Goal: Transaction & Acquisition: Purchase product/service

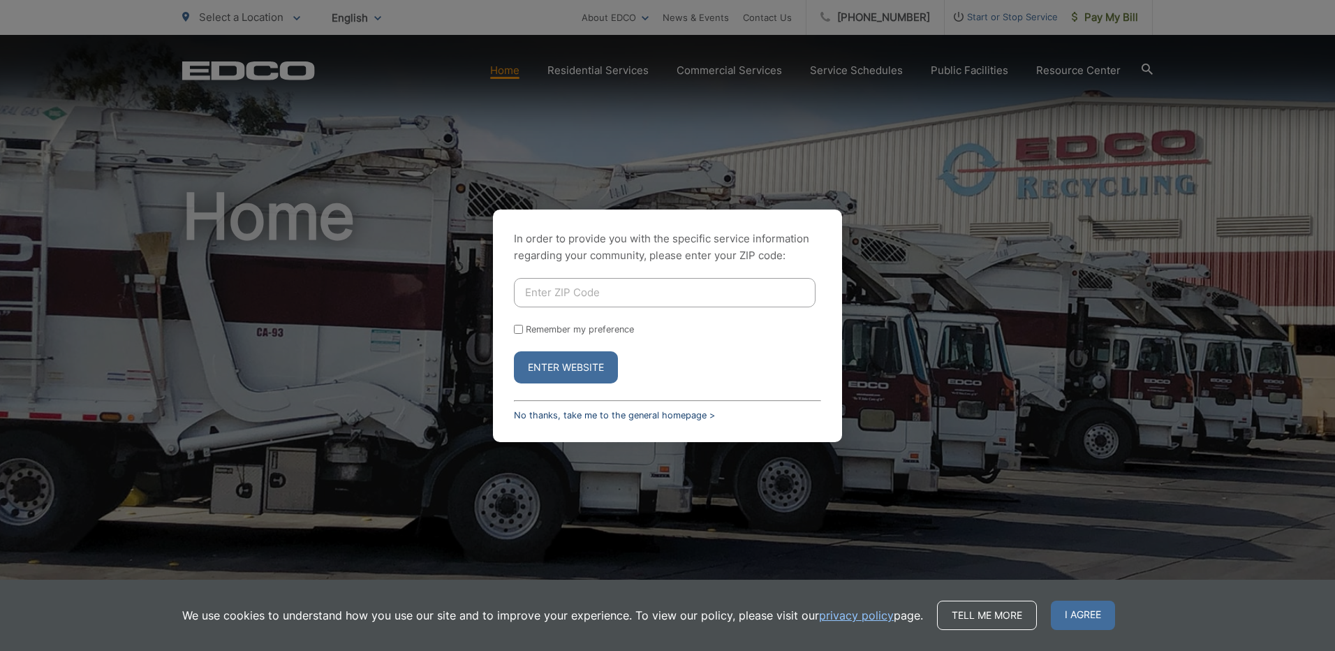
click at [589, 415] on link "No thanks, take me to the general homepage >" at bounding box center [614, 415] width 201 height 10
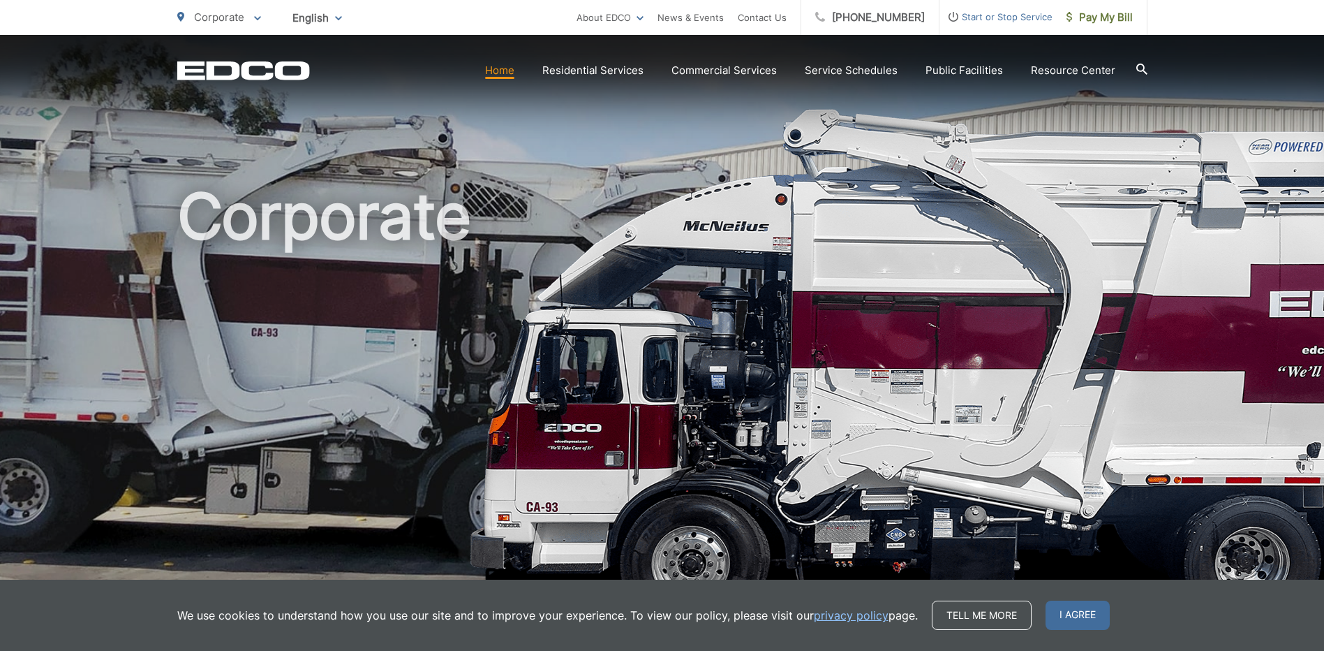
click at [295, 70] on icon "EDCO Logo" at bounding box center [243, 71] width 133 height 20
click at [1072, 603] on span "I agree" at bounding box center [1078, 614] width 64 height 29
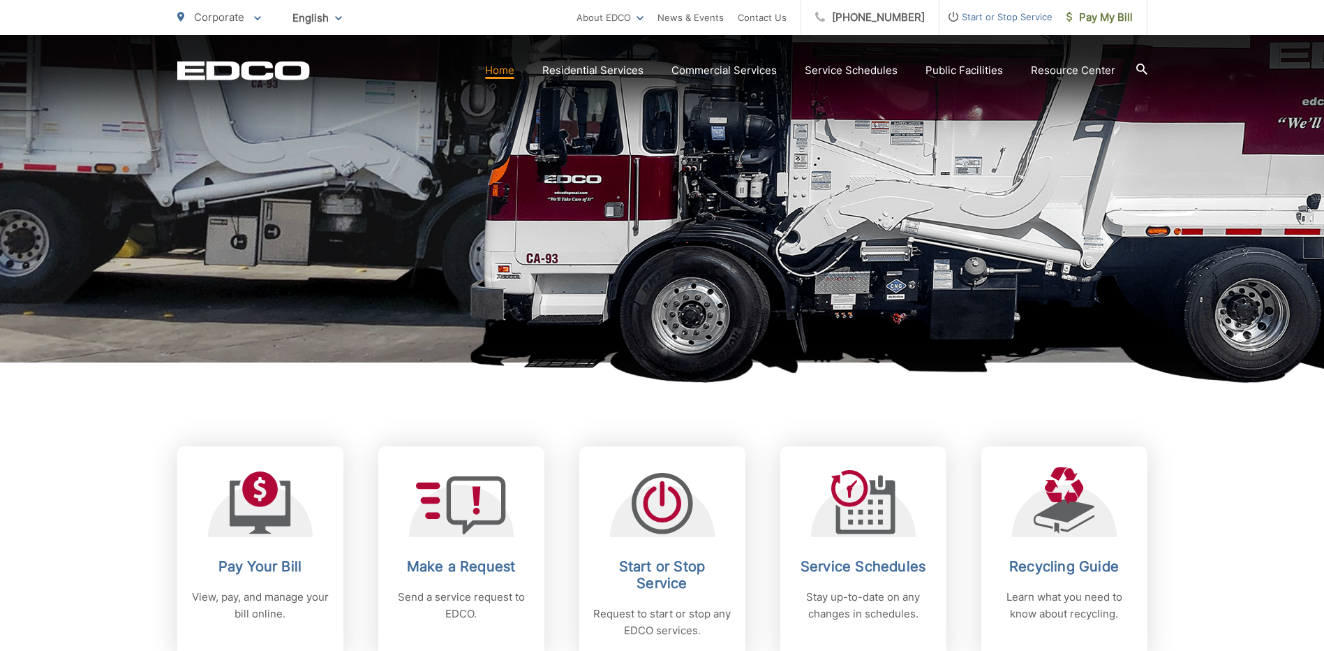
scroll to position [349, 0]
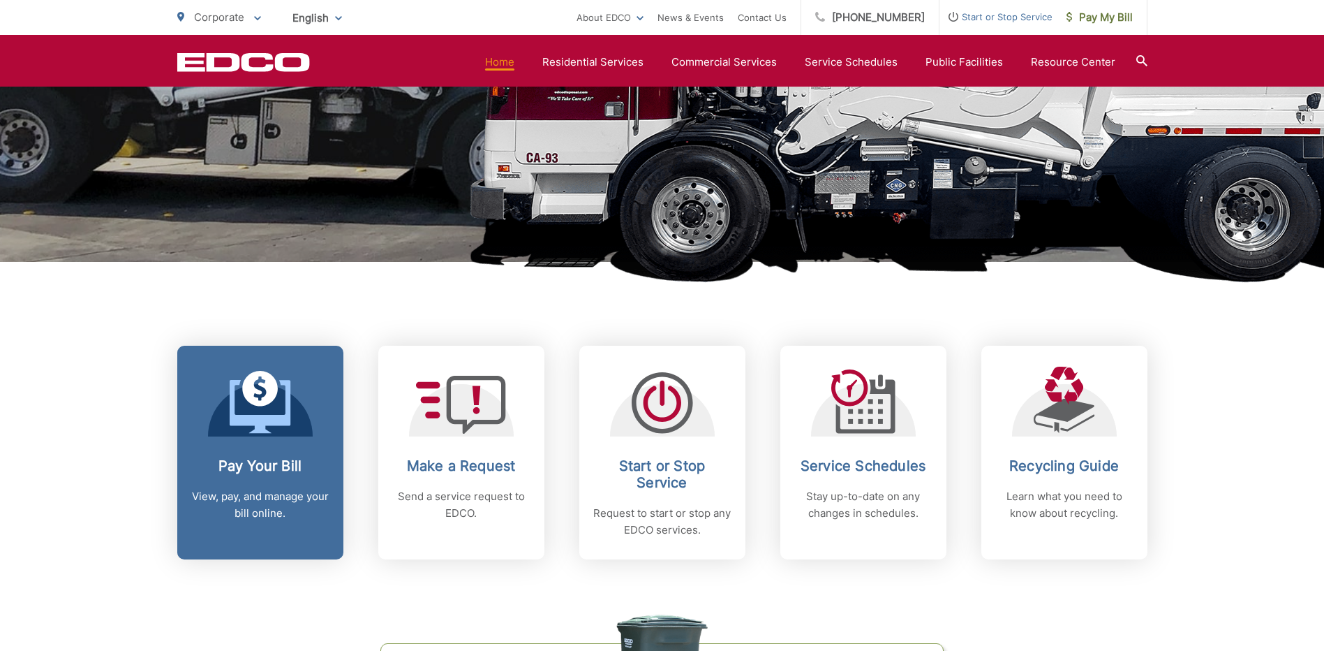
click at [265, 475] on div "Pay Your Bill View, pay, and manage your bill online." at bounding box center [260, 489] width 138 height 64
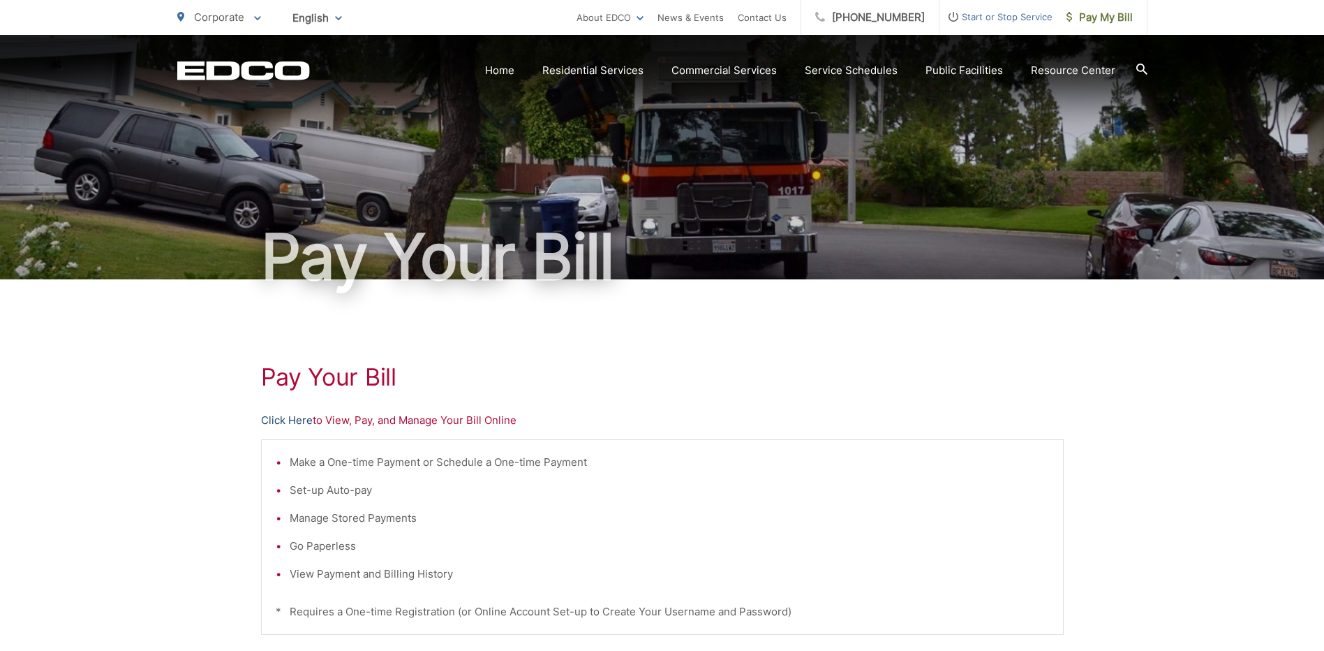
click at [300, 420] on link "Click Here" at bounding box center [287, 420] width 52 height 17
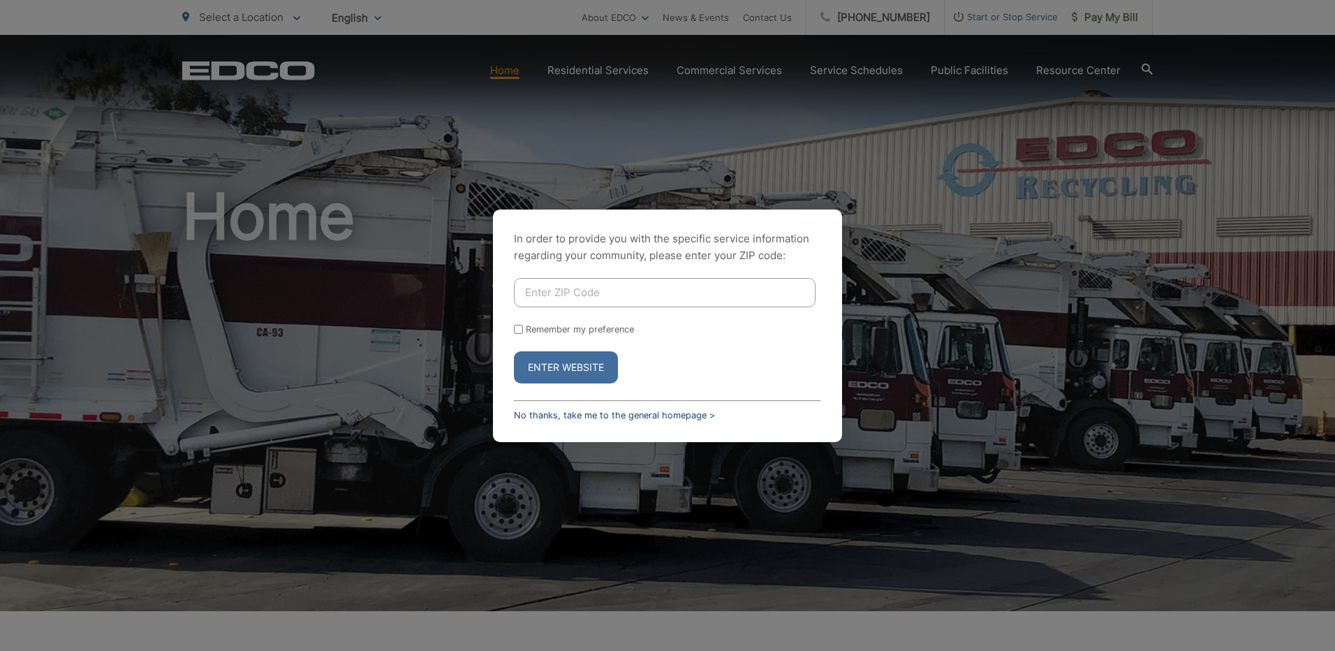
click at [655, 417] on link "No thanks, take me to the general homepage >" at bounding box center [614, 415] width 201 height 10
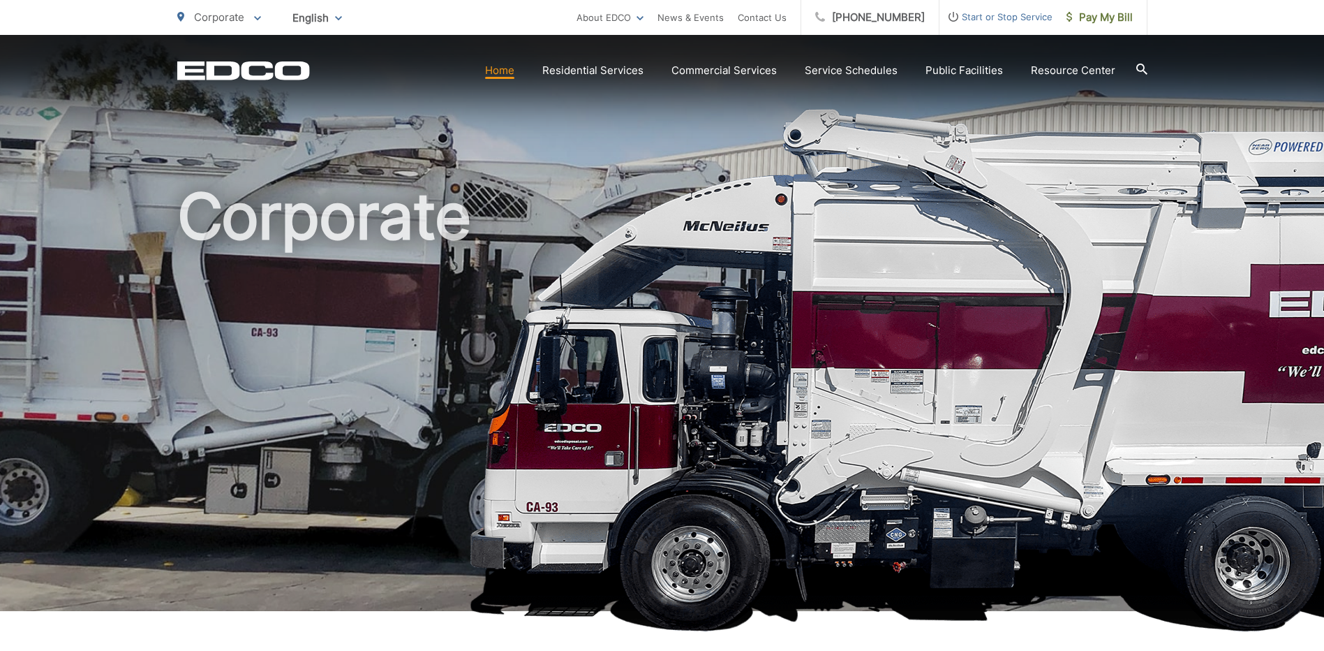
click at [508, 71] on link "Home" at bounding box center [499, 70] width 29 height 17
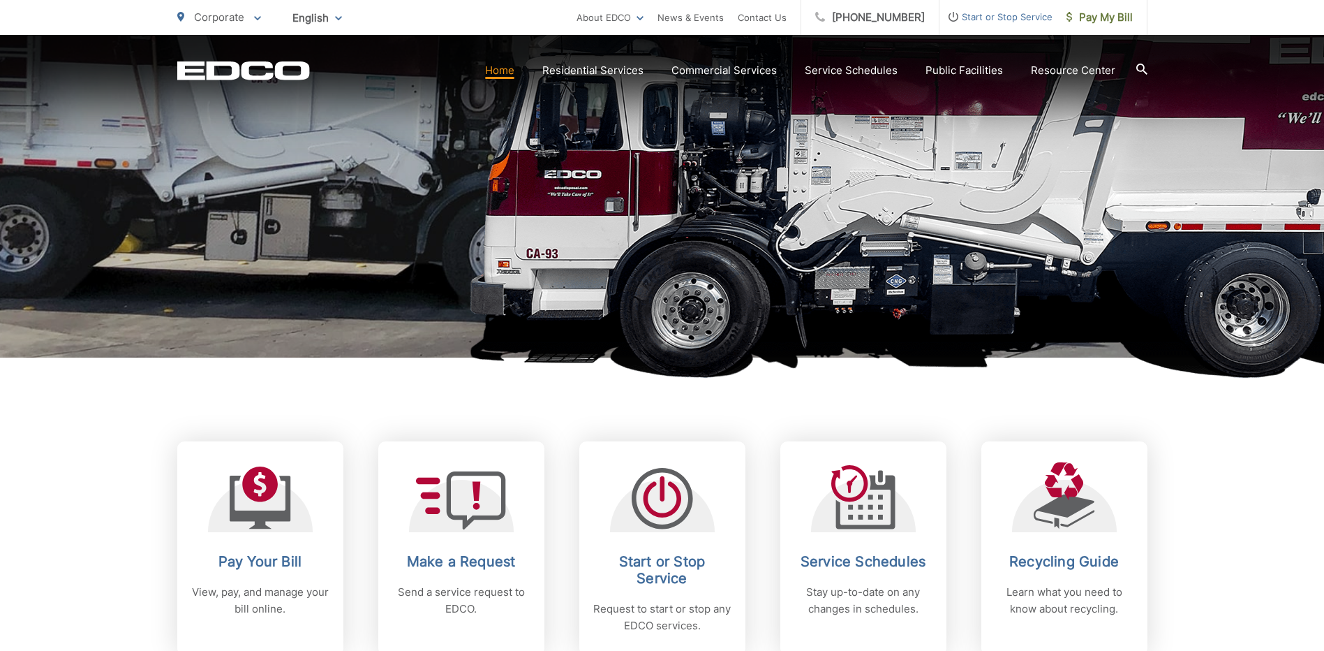
scroll to position [489, 0]
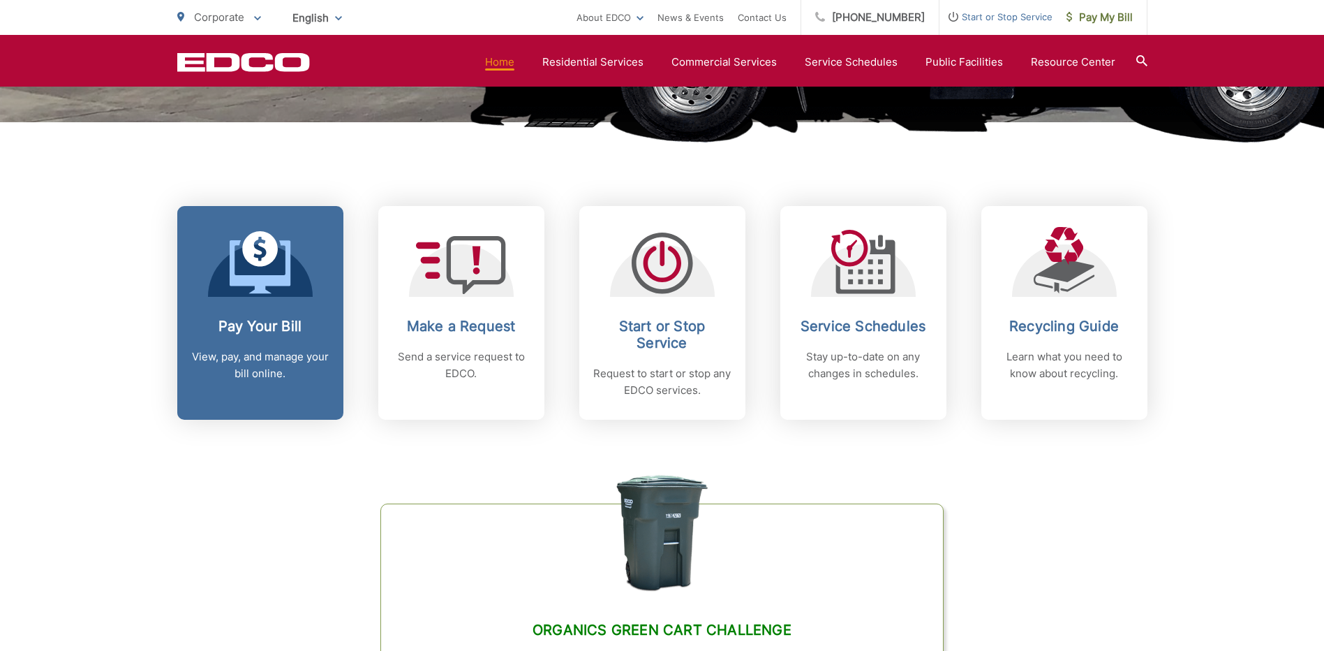
click at [283, 332] on h2 "Pay Your Bill" at bounding box center [260, 326] width 138 height 17
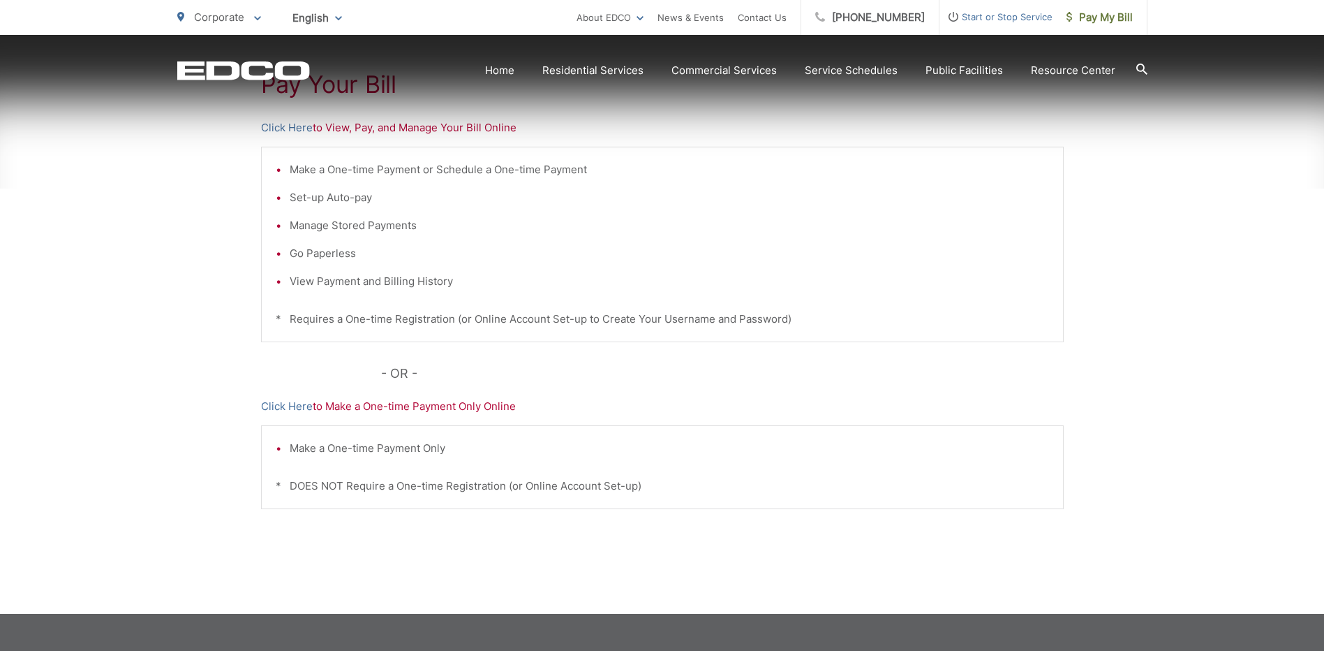
scroll to position [342, 0]
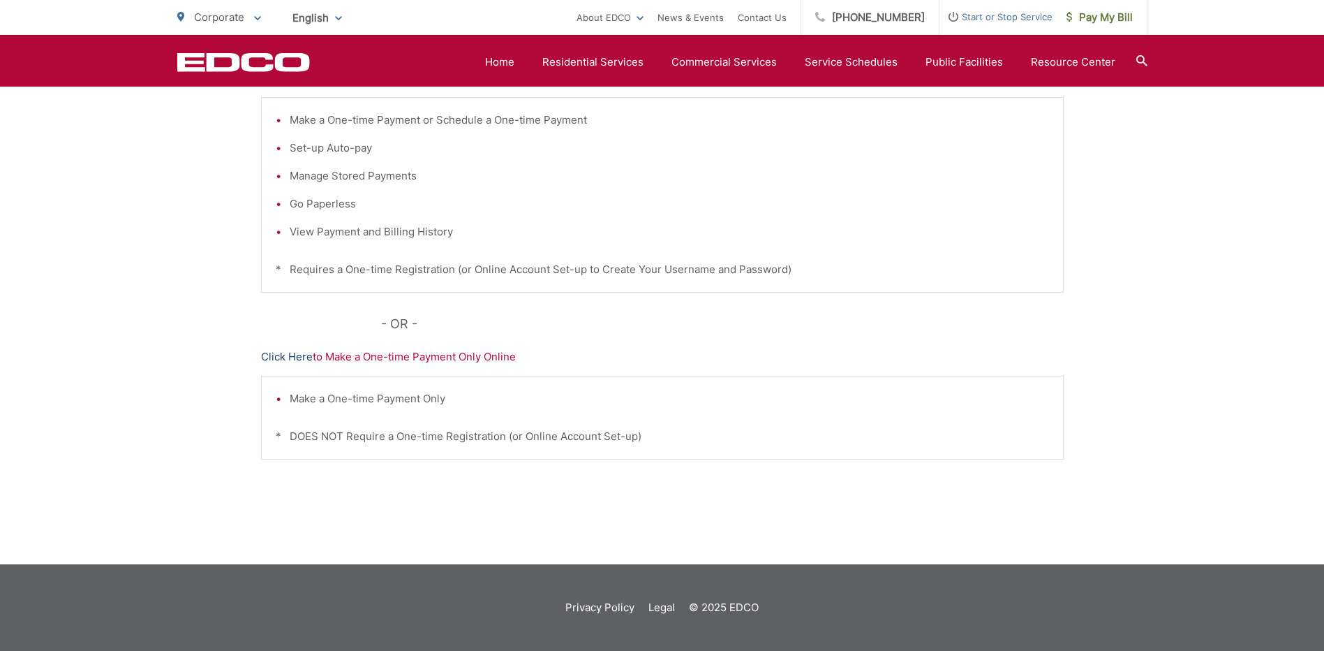
click at [286, 356] on link "Click Here" at bounding box center [287, 356] width 52 height 17
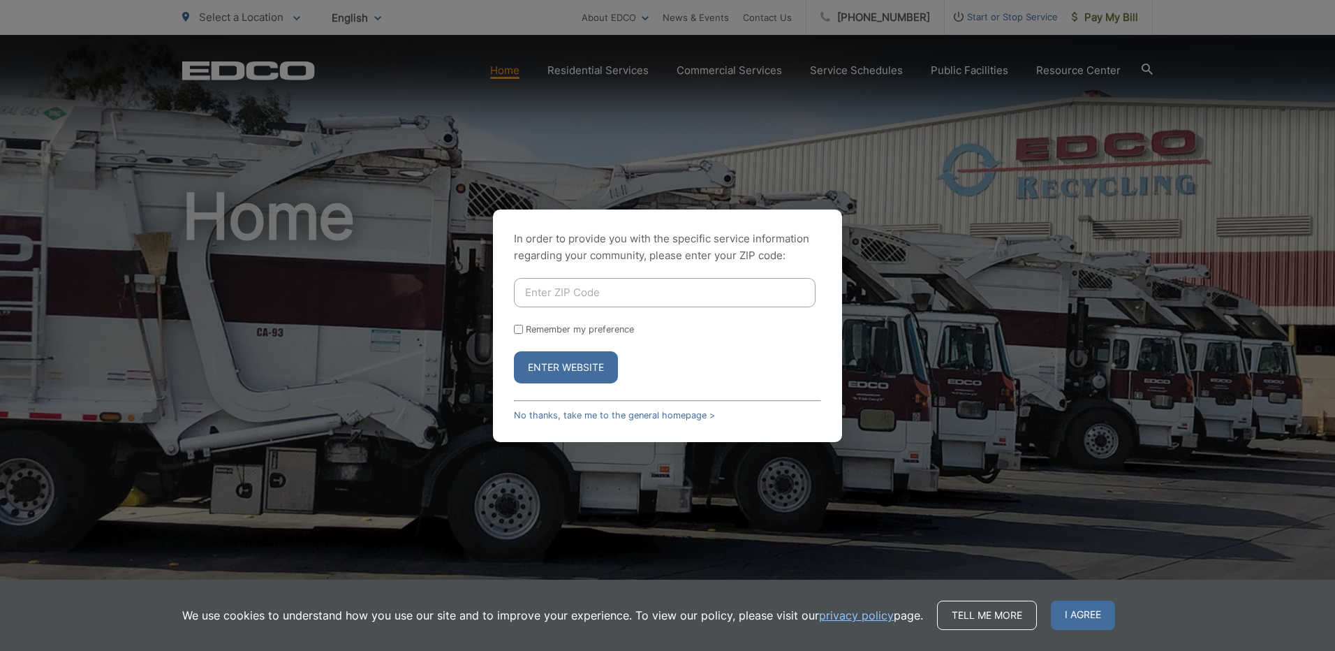
click at [1037, 158] on div "In order to provide you with the specific service information regarding your co…" at bounding box center [667, 325] width 1335 height 651
click at [556, 415] on link "No thanks, take me to the general homepage >" at bounding box center [614, 415] width 201 height 10
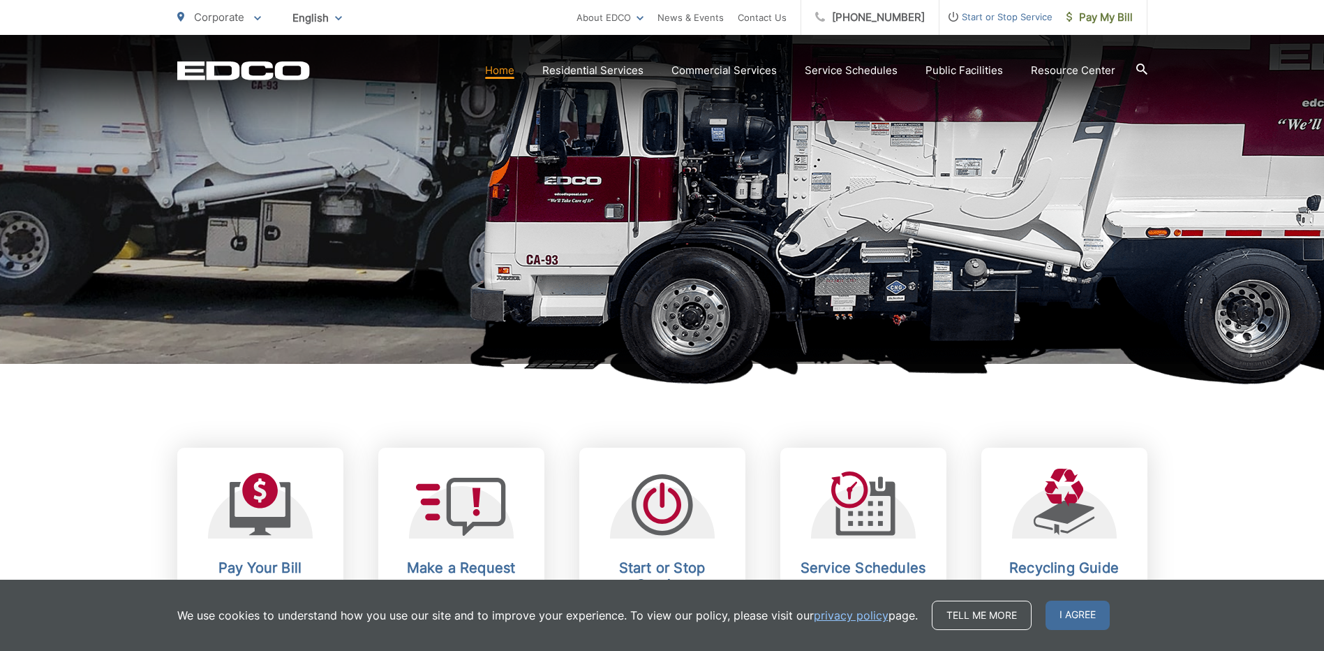
scroll to position [419, 0]
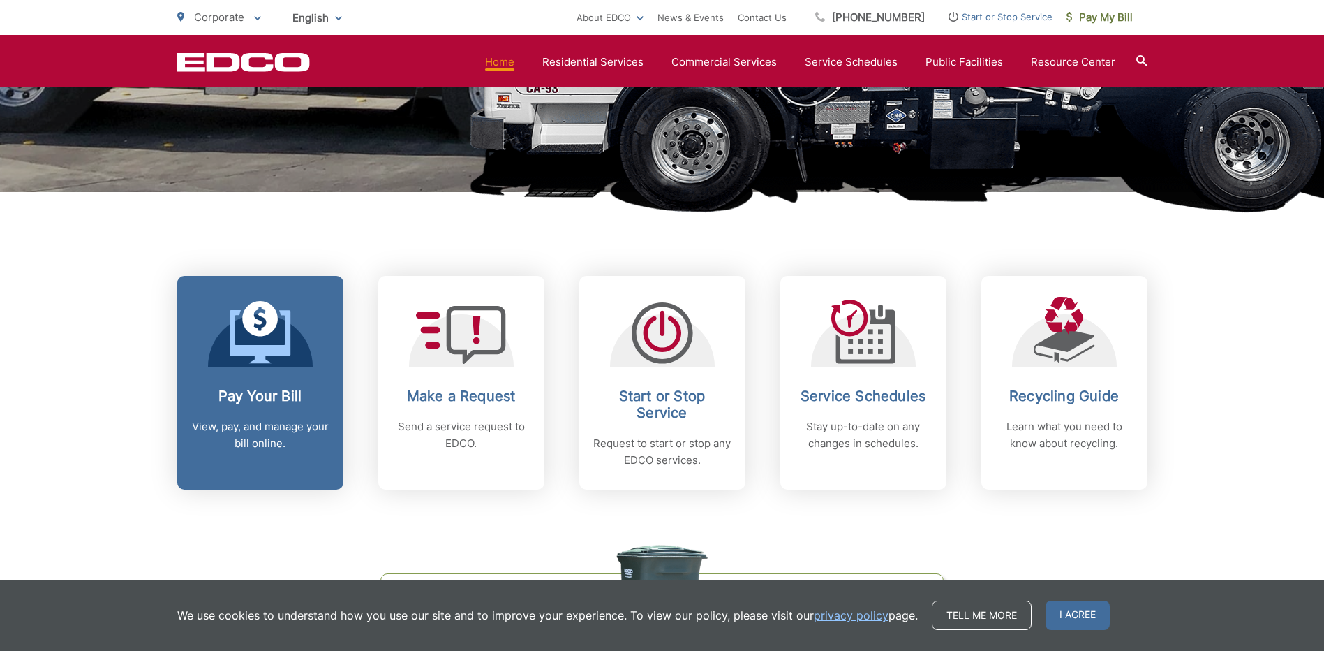
click at [267, 399] on h2 "Pay Your Bill" at bounding box center [260, 396] width 138 height 17
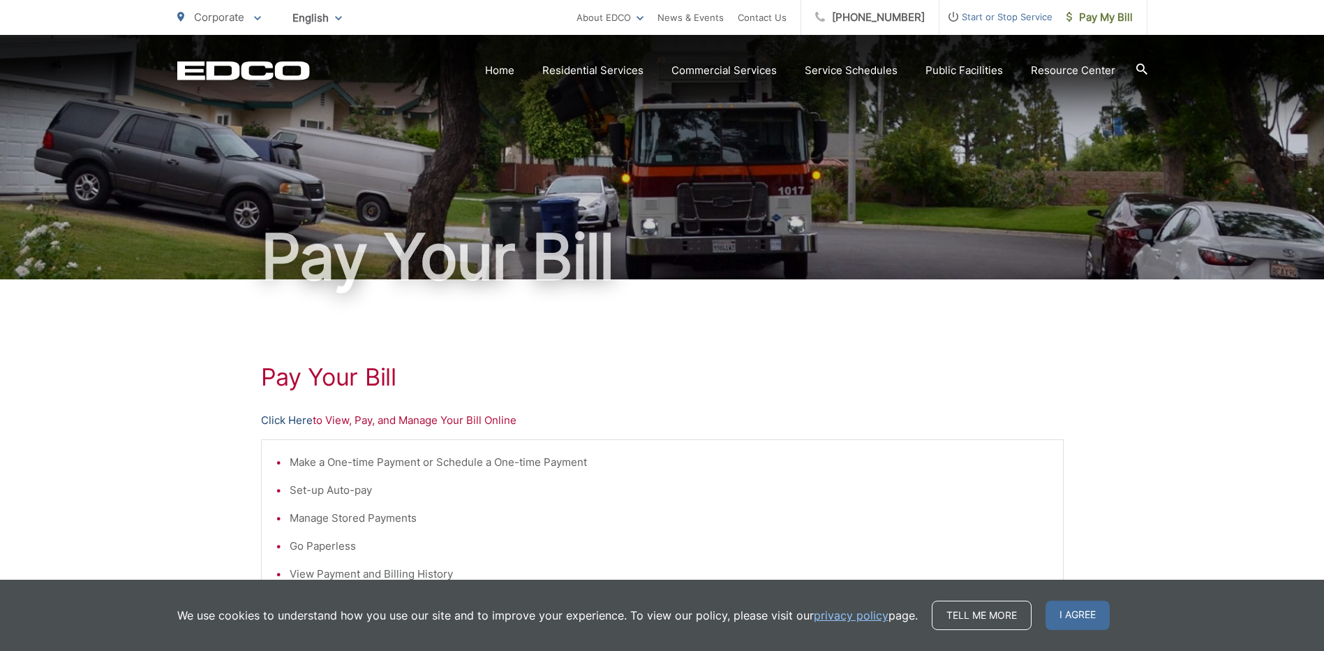
click at [293, 418] on link "Click Here" at bounding box center [287, 420] width 52 height 17
